Goal: Information Seeking & Learning: Stay updated

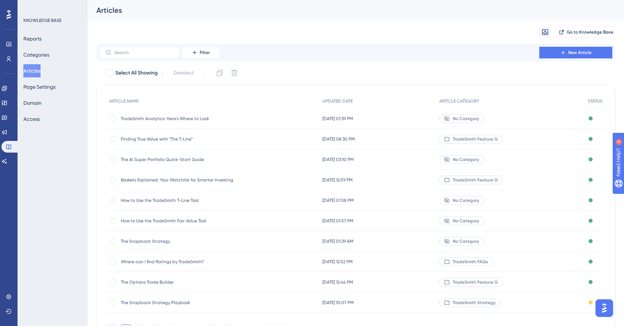
click at [37, 71] on button "Articles" at bounding box center [31, 70] width 17 height 13
click at [7, 135] on link at bounding box center [4, 132] width 6 height 12
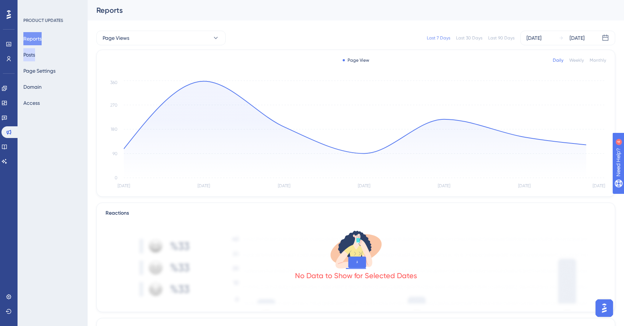
click at [35, 55] on button "Posts" at bounding box center [29, 54] width 12 height 13
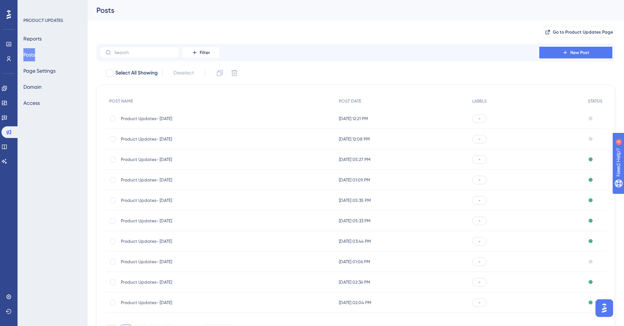
click at [162, 119] on div "✨ Save My Spot!✨" at bounding box center [315, 149] width 629 height 332
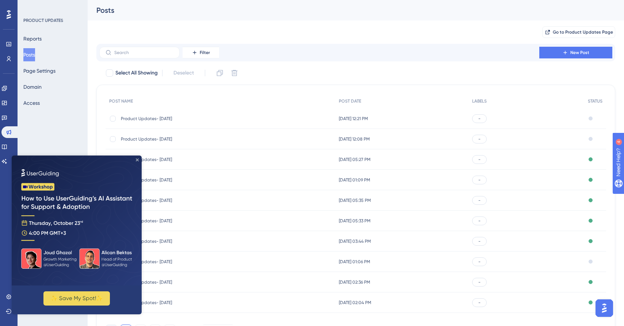
click at [137, 160] on icon "Close Preview" at bounding box center [137, 159] width 3 height 3
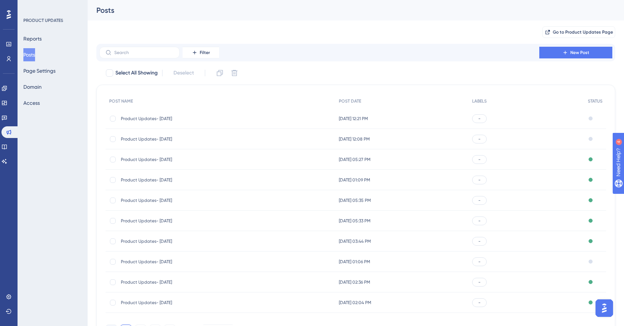
click at [138, 117] on span "Product Updates- [DATE]" at bounding box center [179, 119] width 117 height 6
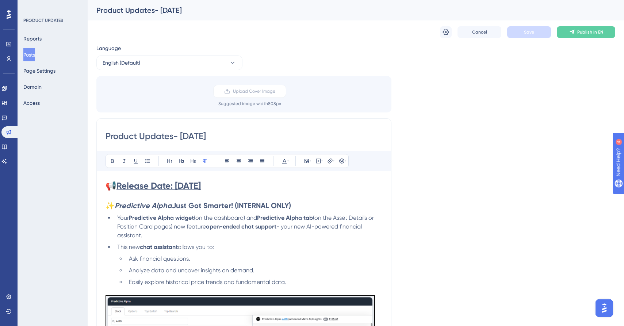
click at [35, 55] on button "Posts" at bounding box center [29, 54] width 12 height 13
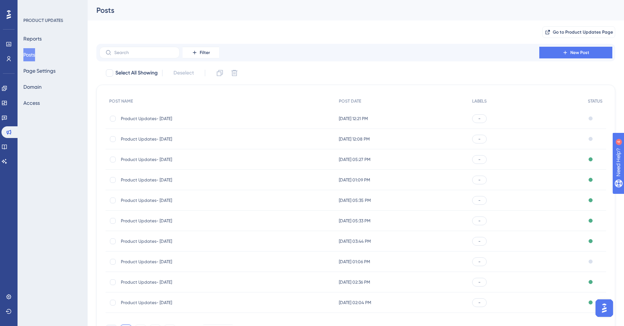
click at [142, 138] on span "Product Updates- [DATE]" at bounding box center [179, 139] width 117 height 6
